Goal: Task Accomplishment & Management: Complete application form

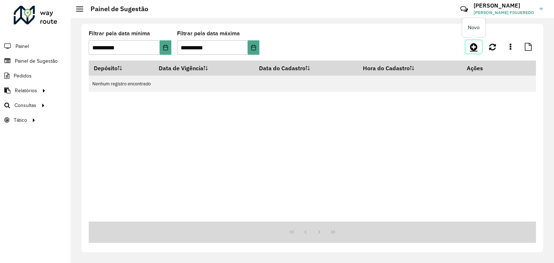
click at [470, 44] on icon at bounding box center [474, 47] width 8 height 9
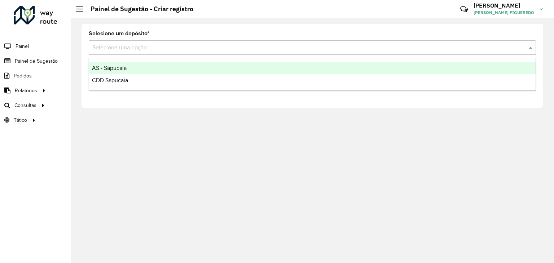
click at [165, 48] on input "text" at bounding box center [304, 48] width 425 height 9
click at [131, 83] on div "CDD Sapucaia" at bounding box center [312, 80] width 446 height 12
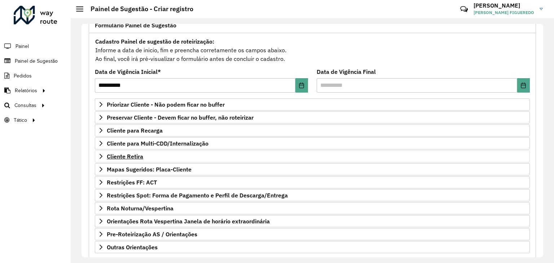
scroll to position [94, 0]
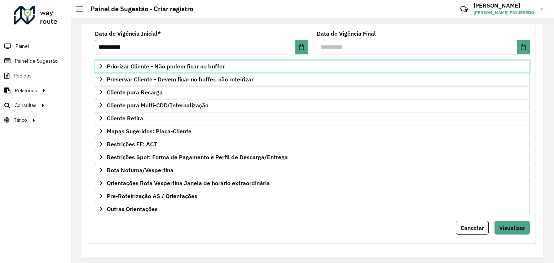
click at [162, 66] on span "Priorizar Cliente - Não podem ficar no buffer" at bounding box center [166, 66] width 118 height 6
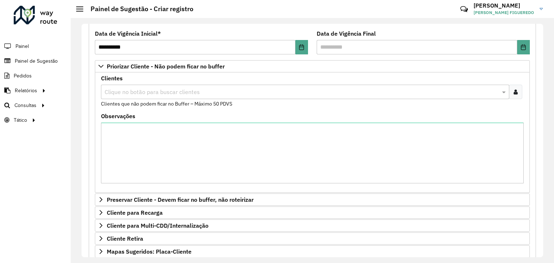
click at [163, 92] on input "text" at bounding box center [301, 92] width 397 height 9
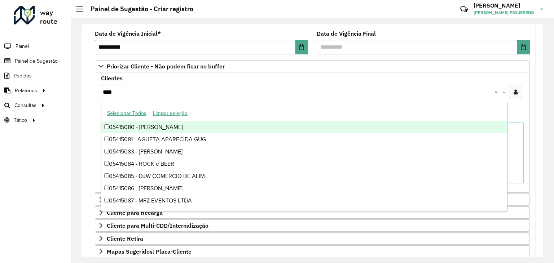
click at [193, 93] on input "****" at bounding box center [298, 92] width 391 height 9
type input "*****"
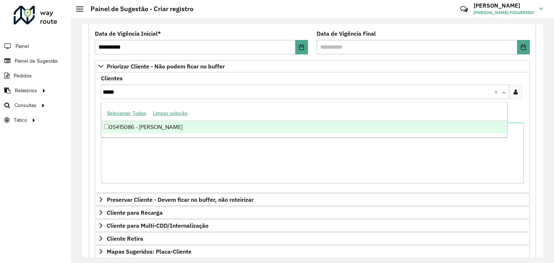
click at [169, 130] on div "05415086 - [PERSON_NAME]" at bounding box center [304, 127] width 406 height 12
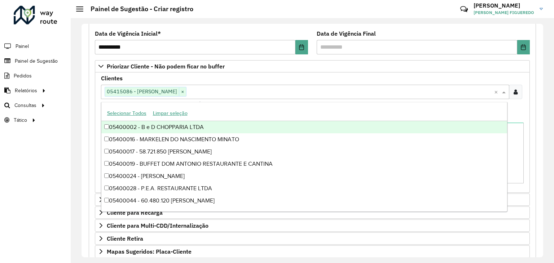
click at [66, 163] on div "Roteirizador AmbevTech Painel Painel de Sugestão Pedidos Relatórios Clientes Cl…" at bounding box center [35, 131] width 71 height 263
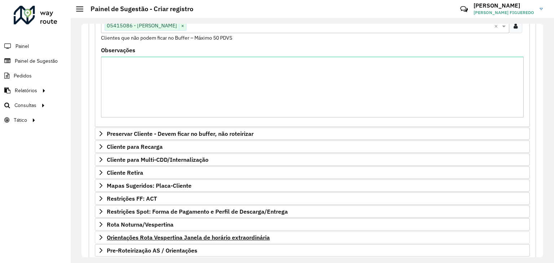
scroll to position [215, 0]
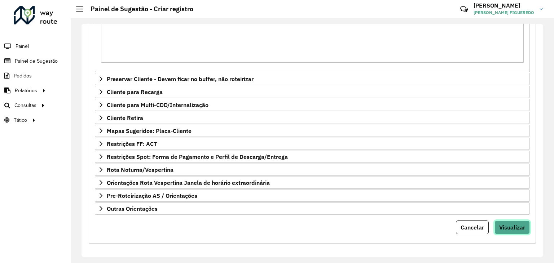
click at [519, 224] on span "Visualizar" at bounding box center [512, 227] width 26 height 7
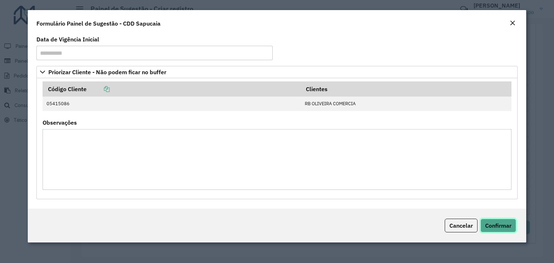
click at [491, 225] on span "Confirmar" at bounding box center [498, 225] width 26 height 7
